Goal: Information Seeking & Learning: Learn about a topic

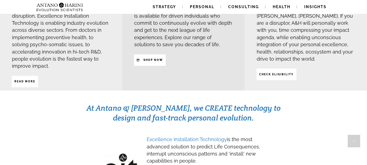
scroll to position [198, 0]
click at [26, 77] on span "Read More" at bounding box center [24, 81] width 21 height 9
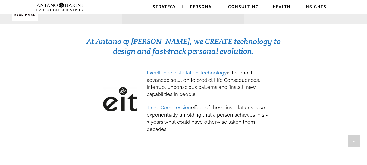
scroll to position [266, 0]
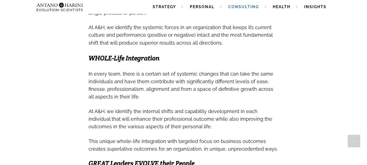
scroll to position [252, 0]
click at [173, 4] on link "Strategy" at bounding box center [164, 7] width 36 height 14
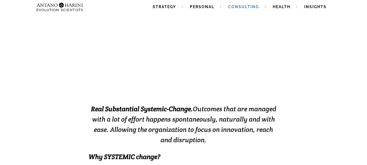
scroll to position [0, 0]
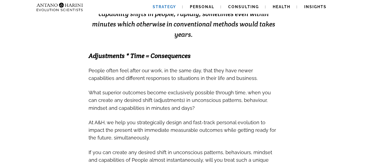
scroll to position [162, 0]
